Goal: Task Accomplishment & Management: Manage account settings

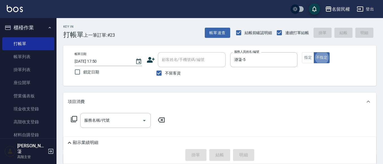
type button "false"
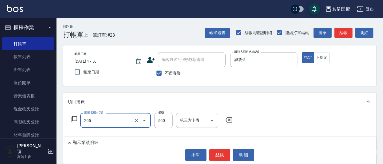
type input "指定洗剪(205)"
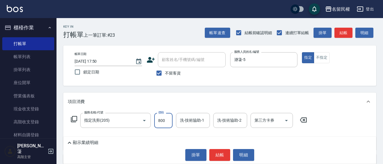
type input "800"
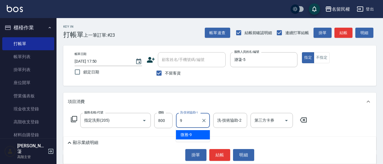
type input "微雅-9"
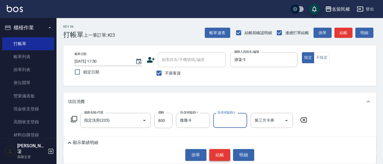
click at [217, 150] on button "結帳" at bounding box center [219, 155] width 21 height 12
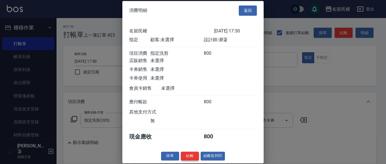
click at [188, 160] on button "結帳" at bounding box center [190, 156] width 18 height 9
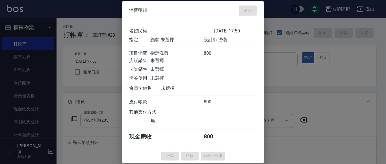
type input "[DATE] 18:36"
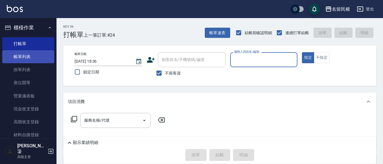
click at [34, 57] on link "帳單列表" at bounding box center [28, 56] width 52 height 13
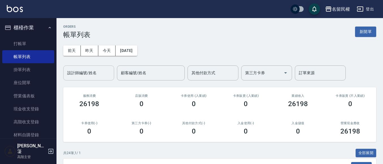
click at [82, 74] on input "設計師編號/姓名" at bounding box center [89, 73] width 46 height 10
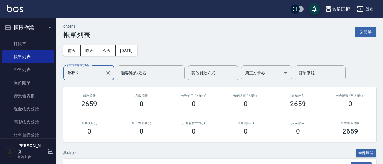
click at [93, 76] on input "微雅-9" at bounding box center [84, 73] width 37 height 10
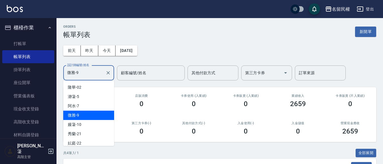
click at [93, 76] on input "微雅-9" at bounding box center [84, 73] width 37 height 10
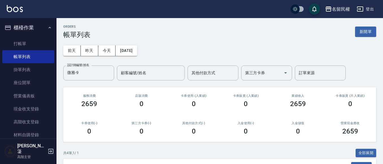
click at [137, 84] on div "ORDERS 帳單列表 新開單 [DATE] [DATE] [DATE] [DATE] 設計師編號/姓名 微雅-9 設計師編號/姓名 顧客編號/姓名 顧客編號…" at bounding box center [219, 141] width 326 height 246
click at [94, 73] on input "微雅-9" at bounding box center [84, 73] width 37 height 10
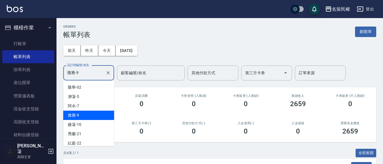
click at [94, 73] on input "微雅-9" at bounding box center [84, 73] width 37 height 10
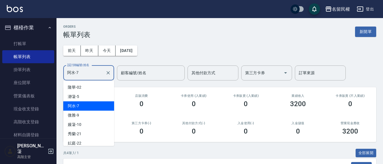
click at [87, 72] on input "阿水-7" at bounding box center [84, 73] width 37 height 10
click at [88, 72] on input "阿水-7" at bounding box center [84, 73] width 37 height 10
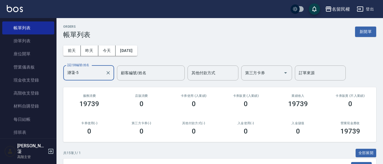
scroll to position [56, 0]
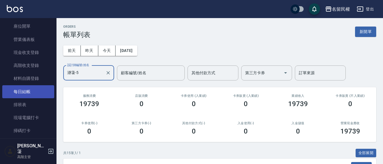
type input "瀞蓤-5"
click at [35, 89] on link "每日結帳" at bounding box center [28, 91] width 52 height 13
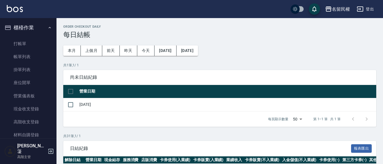
click at [45, 30] on button "櫃檯作業" at bounding box center [28, 27] width 52 height 15
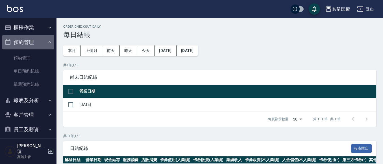
drag, startPoint x: 45, startPoint y: 42, endPoint x: 47, endPoint y: 47, distance: 5.2
click at [47, 42] on icon "button" at bounding box center [49, 42] width 5 height 5
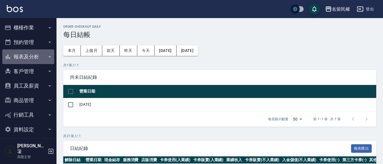
click at [45, 58] on button "報表及分析" at bounding box center [28, 56] width 52 height 15
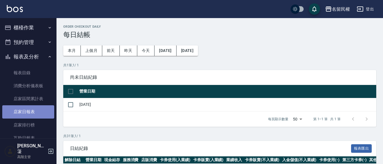
click at [34, 111] on link "店家日報表" at bounding box center [28, 111] width 52 height 13
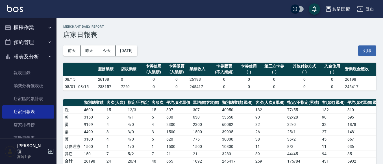
click at [187, 46] on div "[DATE] [DATE] [DATE] [DATE] 列印" at bounding box center [219, 51] width 313 height 24
click at [44, 57] on button "報表及分析" at bounding box center [28, 56] width 52 height 15
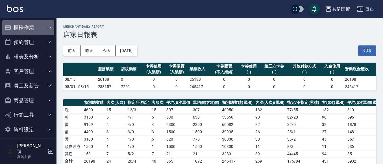
click at [45, 25] on button "櫃檯作業" at bounding box center [28, 27] width 52 height 15
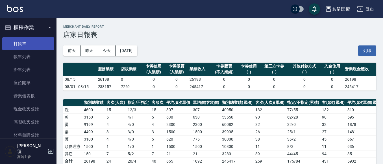
click at [44, 43] on link "打帳單" at bounding box center [28, 43] width 52 height 13
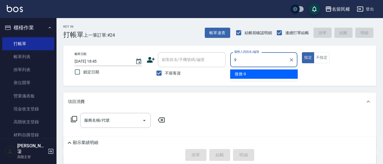
type input "微雅-9"
type button "true"
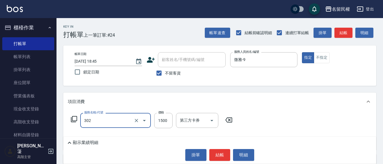
type input "燙髮(302)"
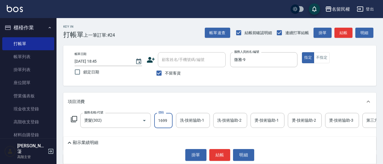
type input "1699"
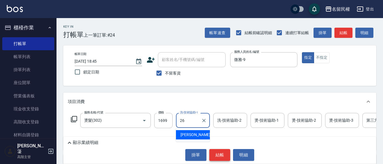
type input "沅莘-26"
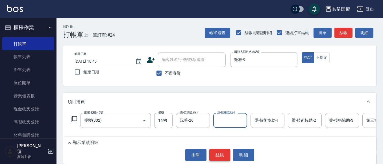
type input "2"
click at [244, 122] on button "Clear" at bounding box center [241, 121] width 8 height 8
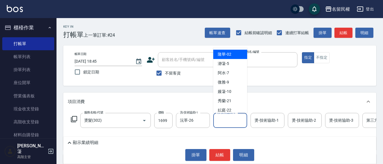
type input "隆華-02"
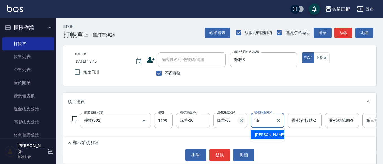
type input "沅莘-26"
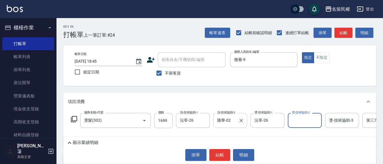
click at [244, 121] on button "Clear" at bounding box center [241, 121] width 8 height 8
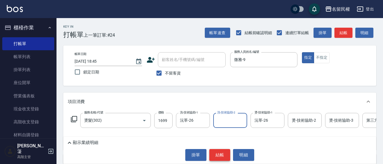
click at [218, 157] on button "結帳" at bounding box center [219, 155] width 21 height 12
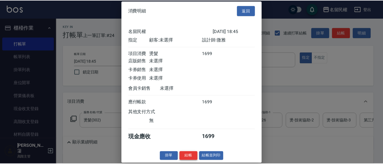
scroll to position [7, 0]
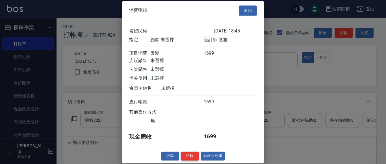
click at [188, 158] on button "結帳" at bounding box center [190, 156] width 18 height 9
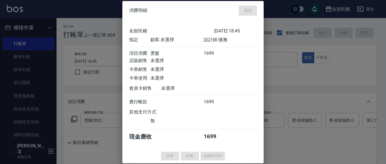
type input "[DATE] 18:47"
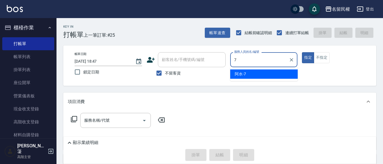
type input "阿水-7"
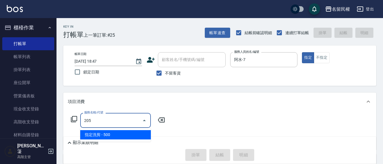
type input "指定洗剪(205)"
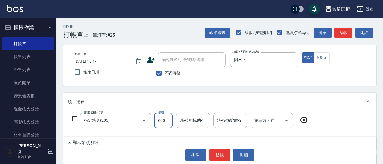
type input "600"
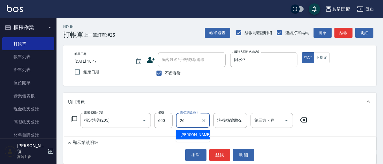
type input "沅莘-26"
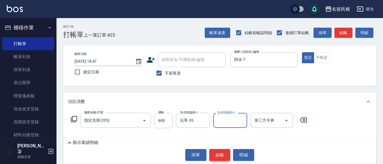
click at [223, 159] on button "結帳" at bounding box center [219, 155] width 21 height 12
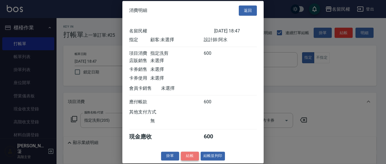
click at [194, 160] on button "結帳" at bounding box center [190, 156] width 18 height 9
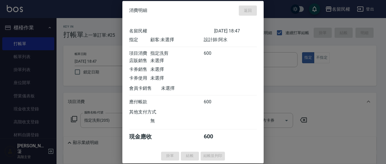
type input "[DATE] 18:48"
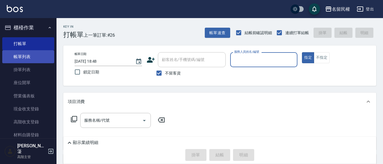
click at [19, 55] on link "帳單列表" at bounding box center [28, 56] width 52 height 13
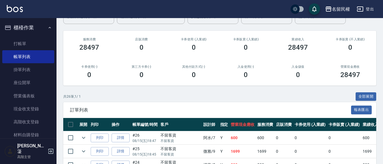
scroll to position [85, 0]
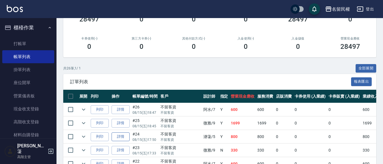
click at [126, 136] on link "詳情" at bounding box center [120, 136] width 18 height 9
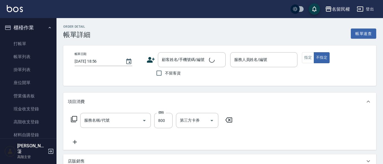
type input "[DATE] 17:50"
checkbox input "true"
type input "瀞蓤-5"
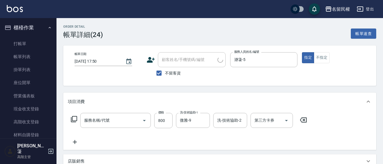
type input "指定洗剪(205)"
click at [91, 156] on div "店販銷售" at bounding box center [219, 161] width 313 height 14
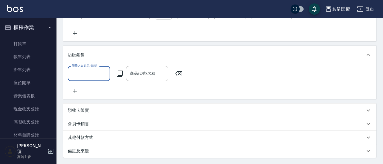
scroll to position [143, 0]
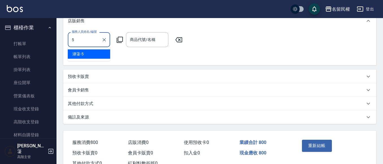
type input "瀞蓤-5"
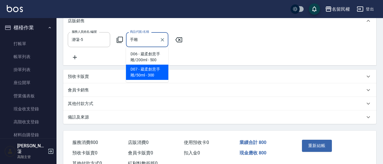
click at [159, 76] on span "D07 - 葳柔創意手雕/50ml - 300" at bounding box center [147, 72] width 42 height 15
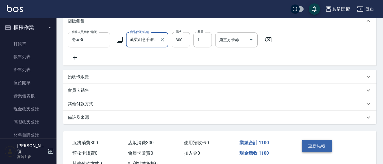
type input "葳柔創意手雕/50ml"
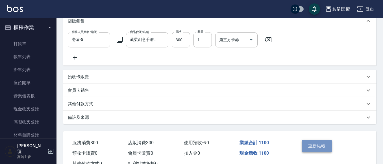
click at [318, 152] on button "重新結帳" at bounding box center [317, 146] width 30 height 12
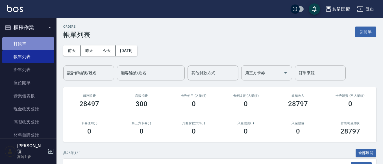
click at [38, 46] on link "打帳單" at bounding box center [28, 43] width 52 height 13
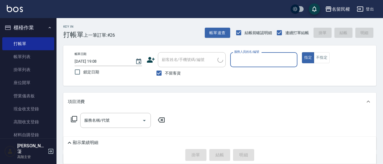
click at [266, 61] on input "服務人員姓名/編號" at bounding box center [264, 60] width 62 height 10
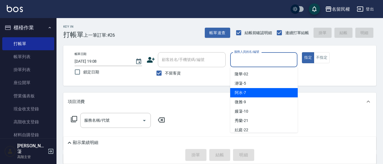
click at [232, 95] on div "阿水 -7" at bounding box center [263, 92] width 67 height 9
type input "阿水-7"
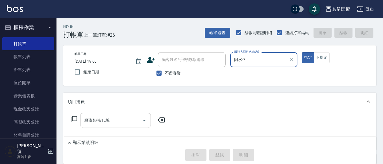
click at [115, 124] on input "服務名稱/代號" at bounding box center [111, 120] width 57 height 10
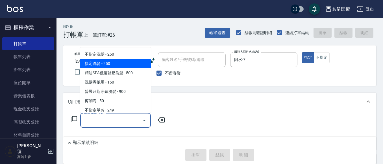
click at [109, 65] on span "指定洗髮 - 250" at bounding box center [115, 63] width 71 height 9
type input "指定洗髮(102)"
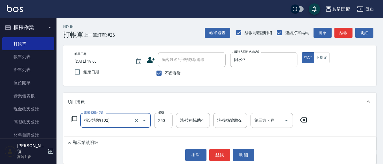
click at [160, 122] on input "250" at bounding box center [163, 120] width 18 height 15
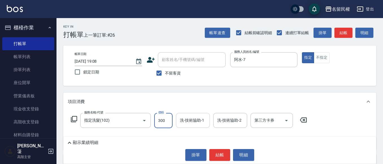
type input "300"
click at [191, 114] on div "服務名稱/代號 指定洗髮(102) 服務名稱/代號 價格 300 價格 洗-技術協助-1 洗-技術協助-1 洗-技術協助-2 洗-技術協助-2 第三方卡券 第…" at bounding box center [219, 130] width 313 height 39
click at [193, 121] on input "洗-技術協助-1" at bounding box center [192, 120] width 29 height 10
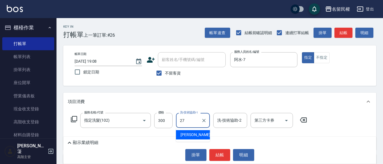
type input "[PERSON_NAME]-27"
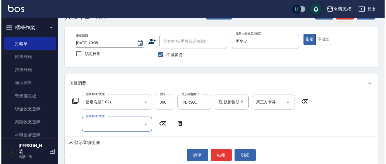
scroll to position [28, 0]
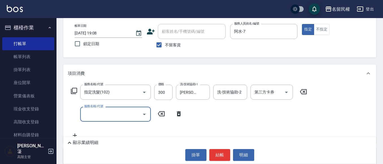
click at [118, 116] on input "服務名稱/代號" at bounding box center [111, 114] width 57 height 10
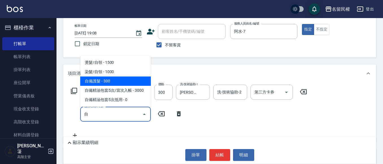
drag, startPoint x: 117, startPoint y: 80, endPoint x: 131, endPoint y: 98, distance: 23.1
click at [117, 80] on span "自備護髮 - 300" at bounding box center [115, 80] width 71 height 9
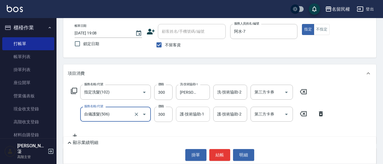
type input "自備護髮(506)"
click at [193, 117] on input "護-技術協助-1" at bounding box center [192, 114] width 29 height 10
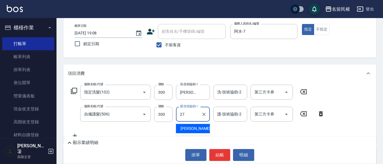
type input "[PERSON_NAME]-27"
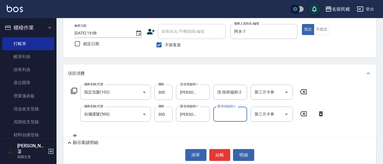
click at [210, 64] on div "Key In 打帳單 上一筆訂單:#26 帳單速查 結帳前確認明細 連續打單結帳 掛單 結帳 明細 帳單日期 [DATE] 19:08 鎖定日期 顧客姓名/手…" at bounding box center [219, 112] width 326 height 244
click at [222, 154] on button "結帳" at bounding box center [219, 155] width 21 height 12
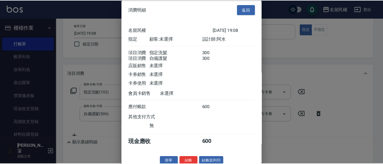
scroll to position [14, 0]
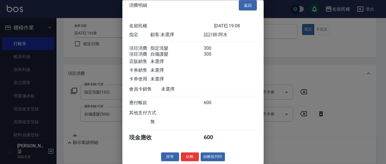
click at [194, 156] on button "結帳" at bounding box center [190, 157] width 18 height 9
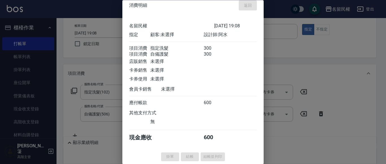
type input "[DATE] 19:09"
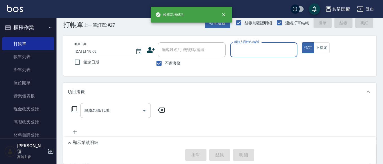
scroll to position [0, 0]
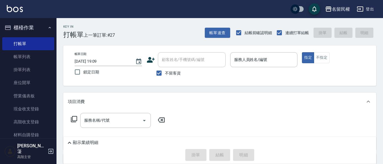
click at [151, 22] on div "Key In 打帳單 上一筆訂單:#27 帳單速查 結帳前確認明細 連續打單結帳 掛單 結帳 明細" at bounding box center [216, 28] width 320 height 21
click at [23, 56] on link "帳單列表" at bounding box center [28, 56] width 52 height 13
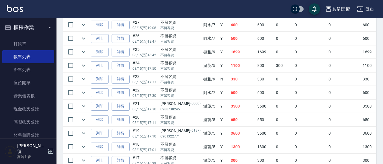
scroll to position [141, 0]
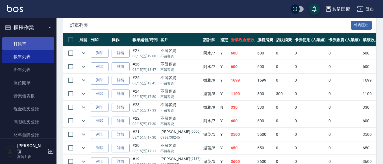
click at [20, 43] on link "打帳單" at bounding box center [28, 43] width 52 height 13
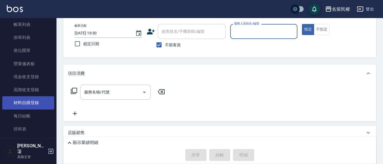
scroll to position [56, 0]
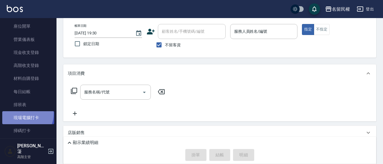
click at [24, 114] on link "現場電腦打卡" at bounding box center [28, 117] width 52 height 13
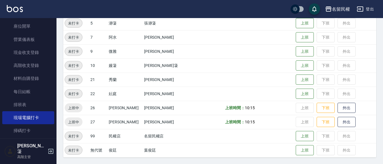
scroll to position [104, 0]
click at [316, 104] on button "下班" at bounding box center [325, 108] width 18 height 10
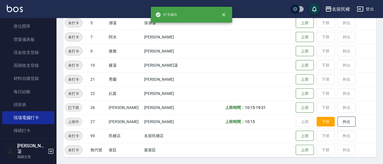
click at [316, 119] on button "下班" at bounding box center [325, 122] width 18 height 10
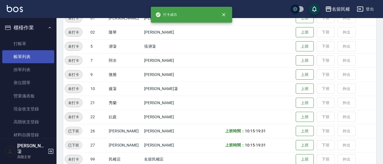
scroll to position [47, 0]
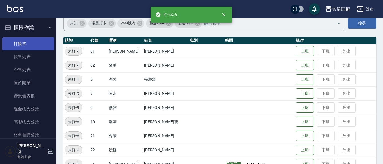
click at [22, 45] on link "打帳單" at bounding box center [28, 43] width 52 height 13
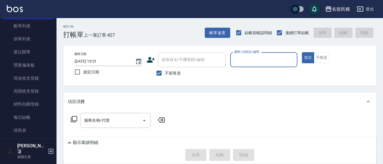
scroll to position [85, 0]
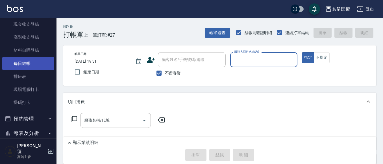
click at [44, 62] on link "每日結帳" at bounding box center [28, 63] width 52 height 13
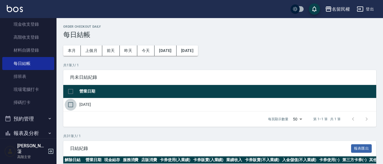
drag, startPoint x: 68, startPoint y: 103, endPoint x: 149, endPoint y: 87, distance: 82.3
click at [69, 103] on input "checkbox" at bounding box center [71, 105] width 12 height 12
checkbox input "true"
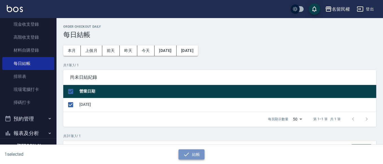
drag, startPoint x: 194, startPoint y: 151, endPoint x: 190, endPoint y: 117, distance: 34.1
click at [194, 151] on button "結帳" at bounding box center [191, 154] width 26 height 10
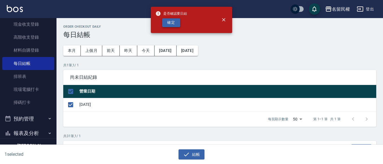
click at [176, 24] on button "確定" at bounding box center [171, 22] width 18 height 9
checkbox input "false"
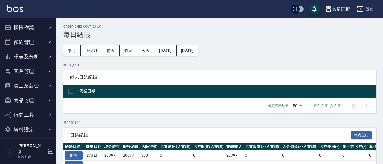
click at [47, 60] on button "報表及分析" at bounding box center [28, 56] width 52 height 15
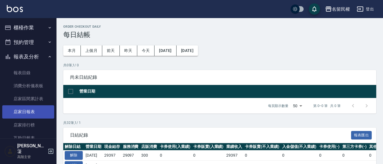
click at [31, 115] on link "店家日報表" at bounding box center [28, 111] width 52 height 13
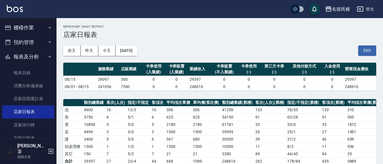
click at [46, 52] on button "報表及分析" at bounding box center [28, 56] width 52 height 15
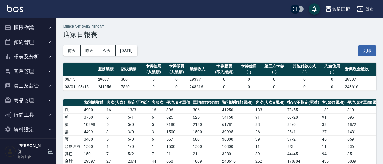
click at [43, 24] on button "櫃檯作業" at bounding box center [28, 27] width 52 height 15
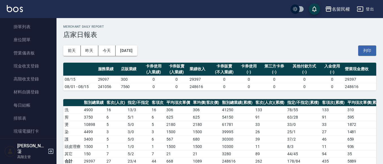
scroll to position [113, 0]
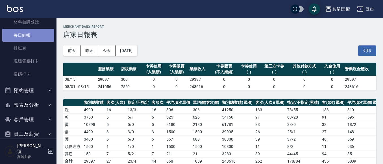
click at [31, 36] on link "每日結帳" at bounding box center [28, 35] width 52 height 13
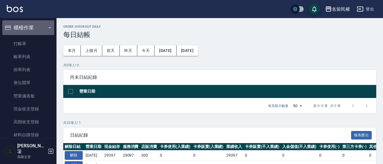
click at [48, 27] on icon "button" at bounding box center [49, 27] width 5 height 5
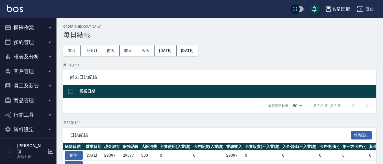
click at [47, 59] on button "報表及分析" at bounding box center [28, 56] width 52 height 15
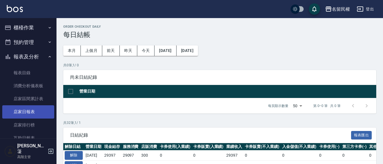
click at [35, 113] on link "店家日報表" at bounding box center [28, 111] width 52 height 13
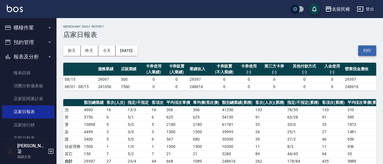
click at [369, 51] on button "列印" at bounding box center [367, 50] width 18 height 10
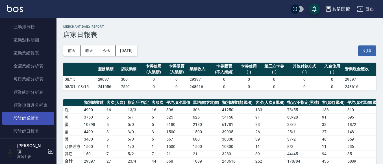
scroll to position [141, 0]
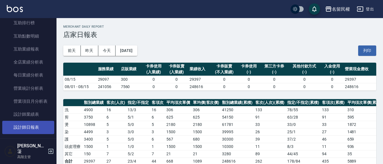
click at [37, 132] on link "設計師日報表" at bounding box center [28, 127] width 52 height 13
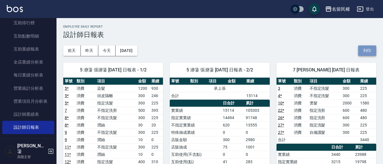
click at [363, 53] on button "列印" at bounding box center [367, 50] width 18 height 10
